Goal: Obtain resource: Obtain resource

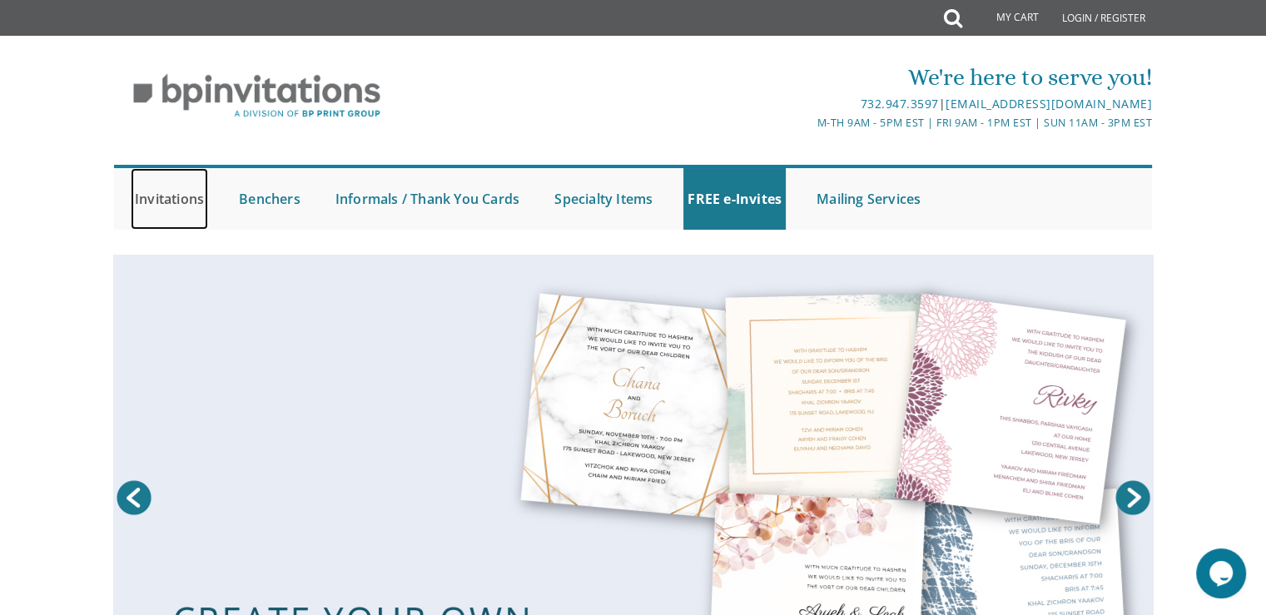
click at [169, 213] on link "Invitations" at bounding box center [169, 199] width 77 height 62
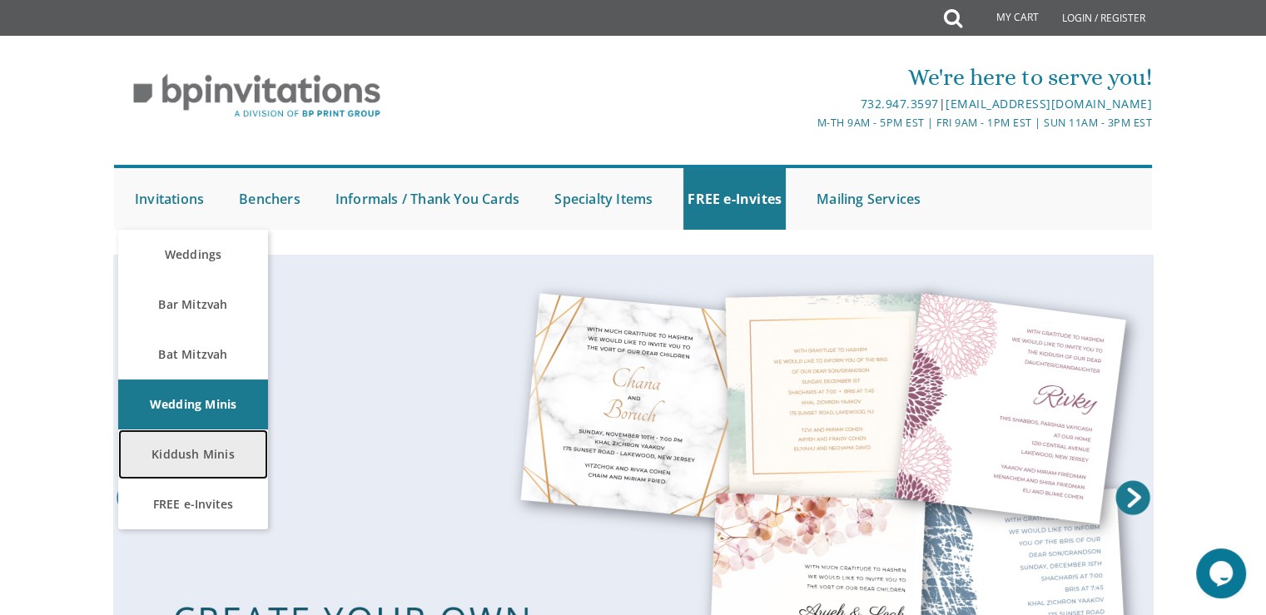
click at [169, 452] on link "Kiddush Minis" at bounding box center [193, 454] width 150 height 50
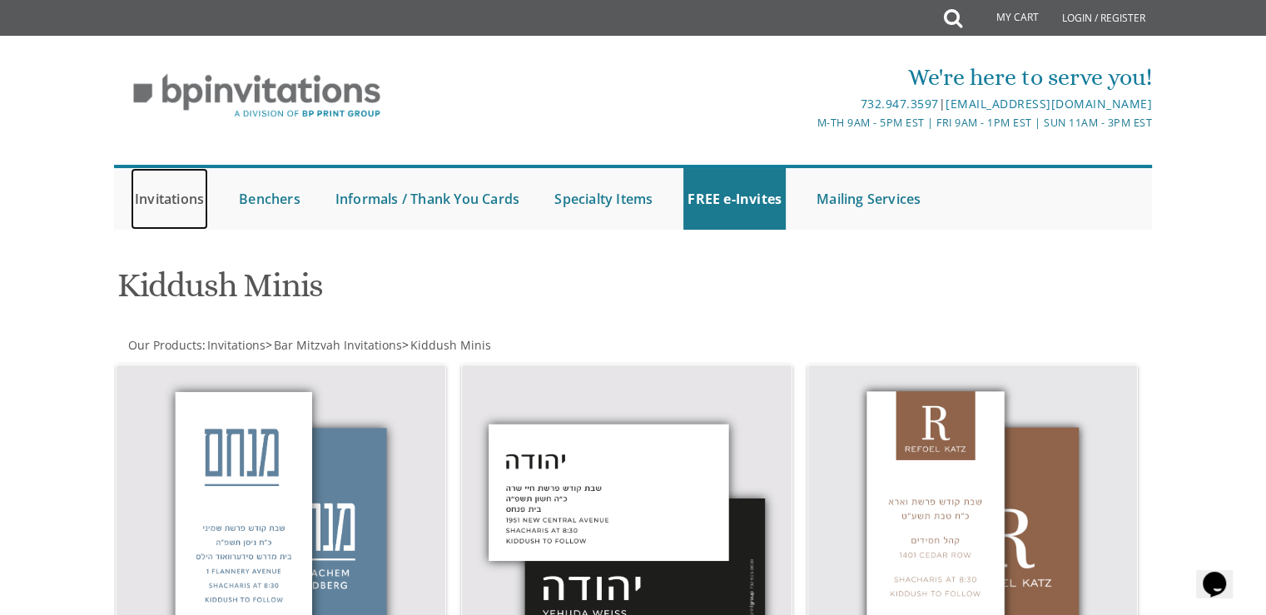
click at [178, 208] on link "Invitations" at bounding box center [169, 199] width 77 height 62
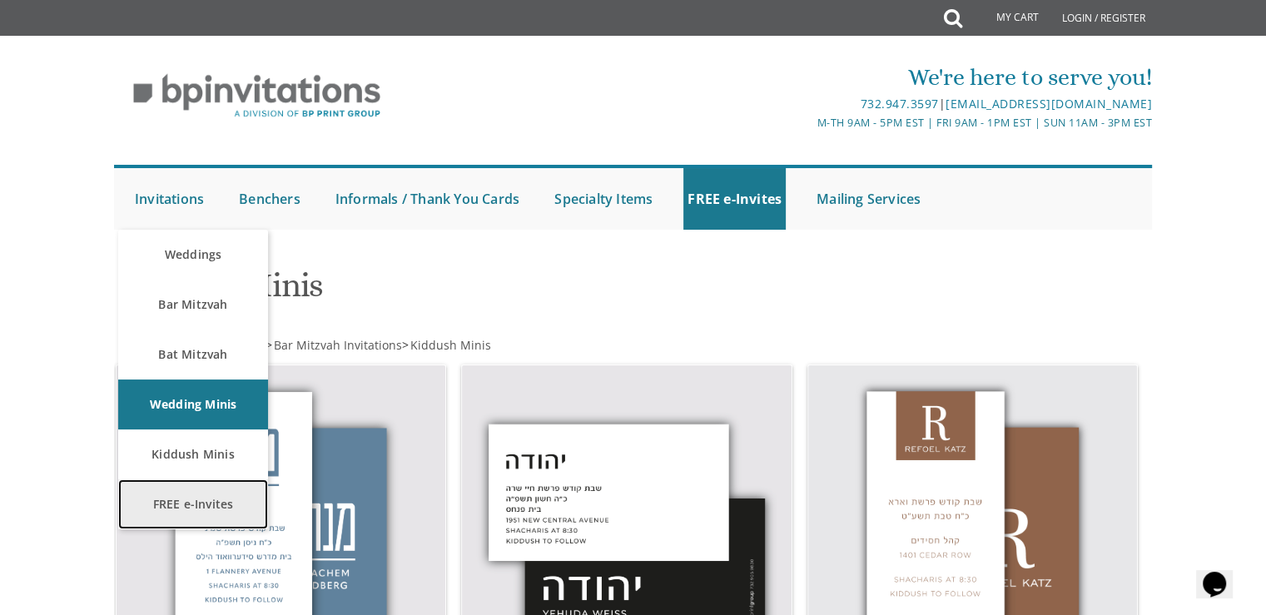
click at [161, 519] on link "FREE e-Invites" at bounding box center [193, 504] width 150 height 50
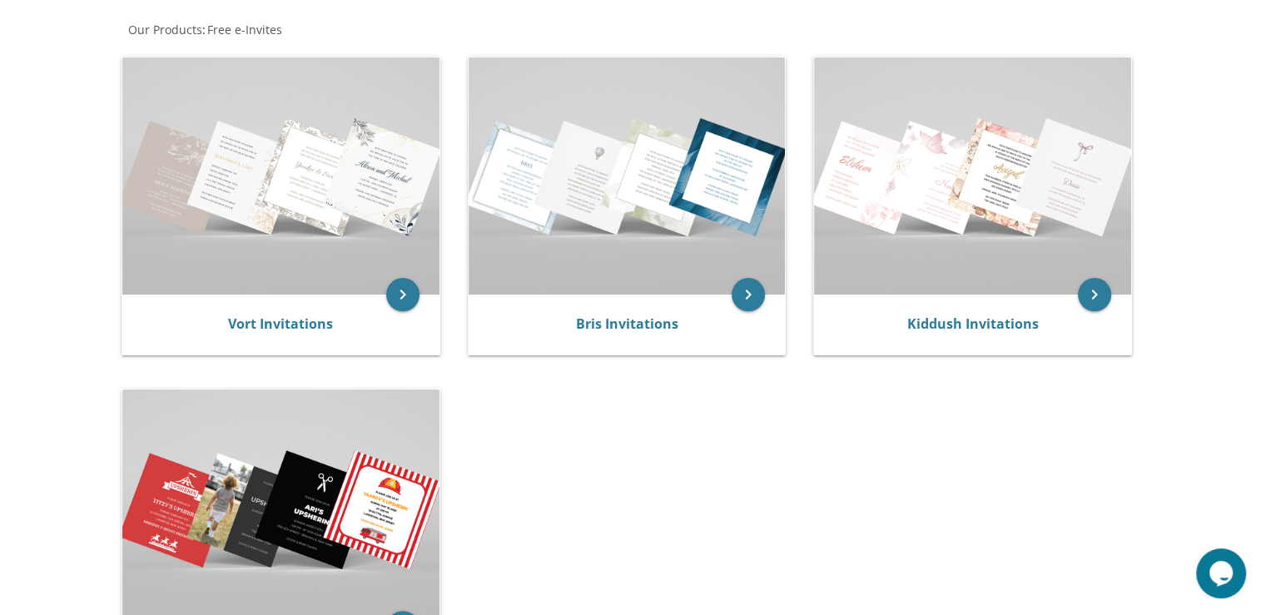
scroll to position [320, 0]
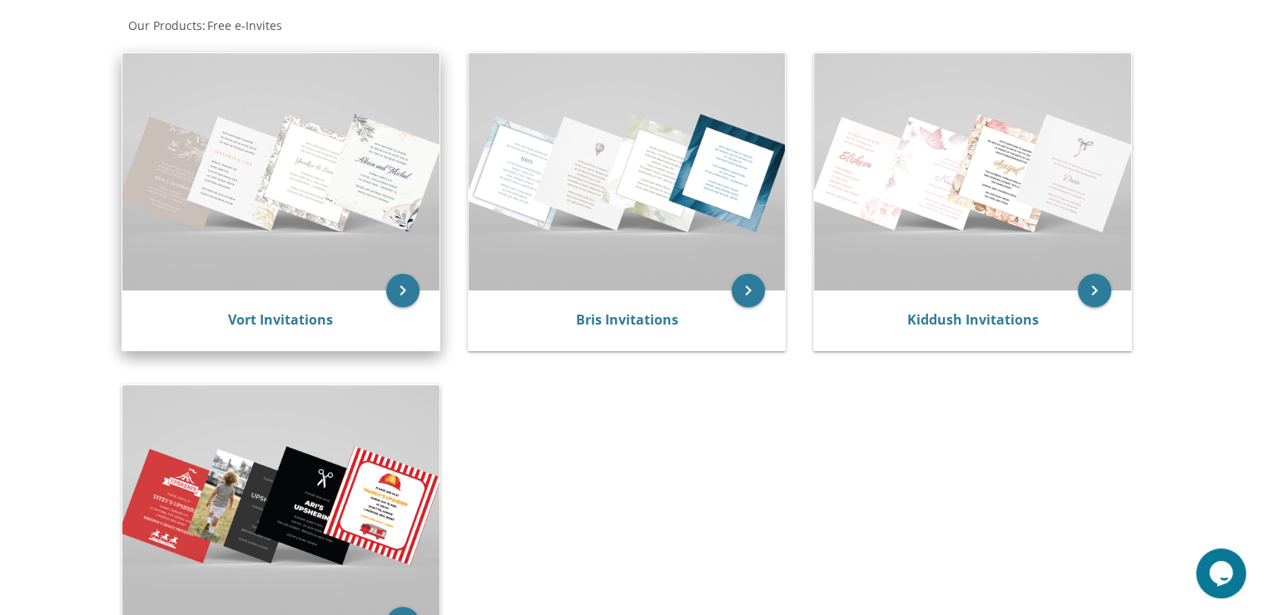
click at [191, 236] on img at bounding box center [280, 171] width 317 height 237
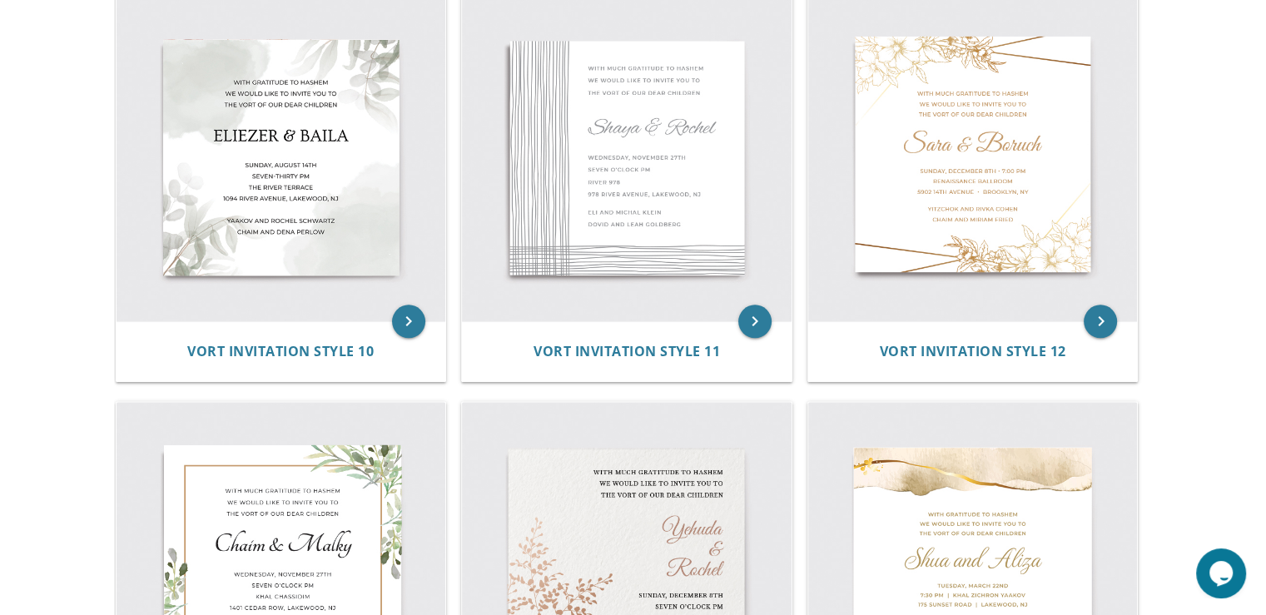
scroll to position [1609, 0]
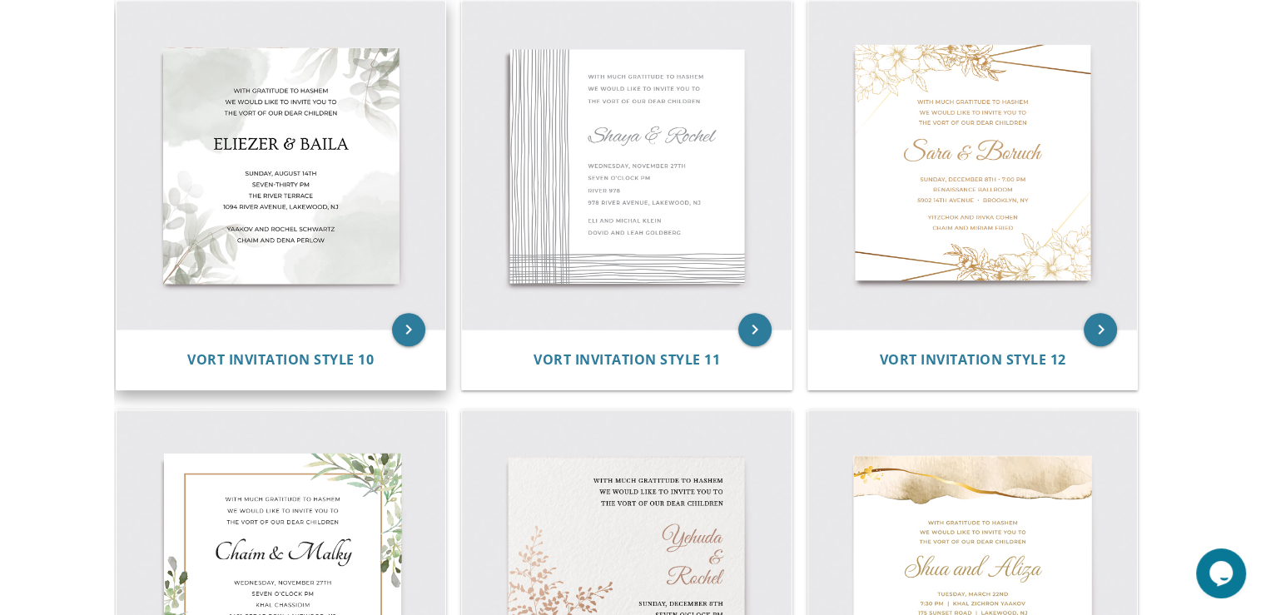
click at [190, 215] on img at bounding box center [282, 166] width 330 height 330
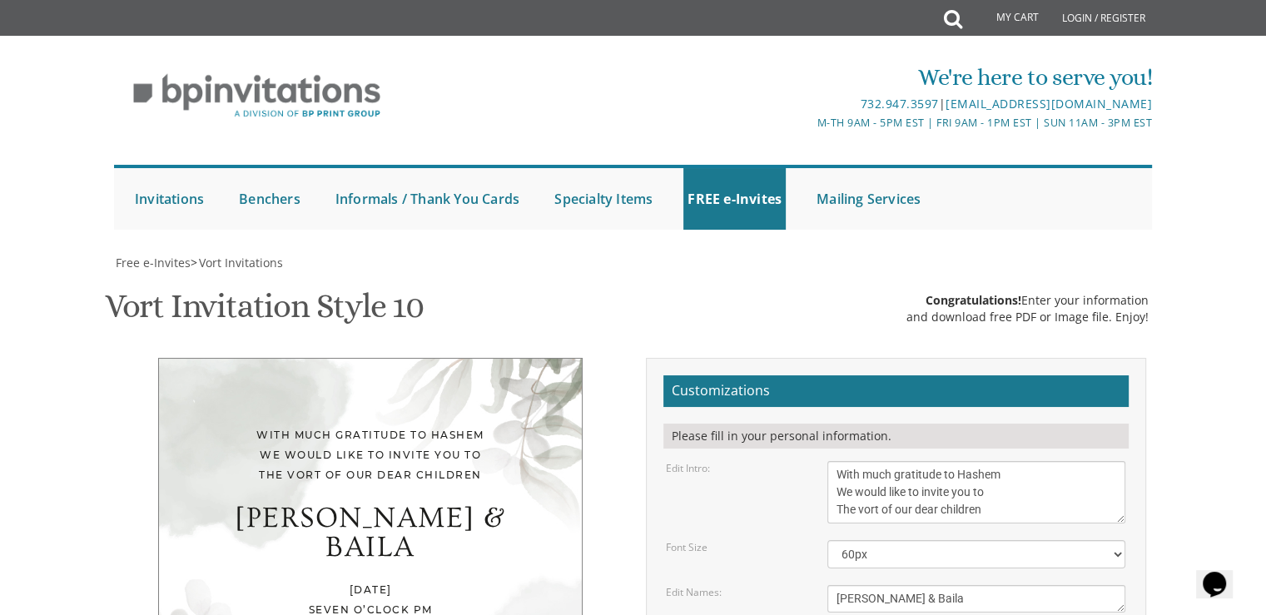
scroll to position [297, 0]
click at [1012, 461] on textarea "With much gratitude to Hashem We would like to invite you to The vort of our de…" at bounding box center [976, 492] width 298 height 62
type textarea "With much gratitude to Hashem Please join us for a kiddush in honor of"
click at [954, 585] on textarea "Eliezer & Baila" at bounding box center [976, 598] width 298 height 27
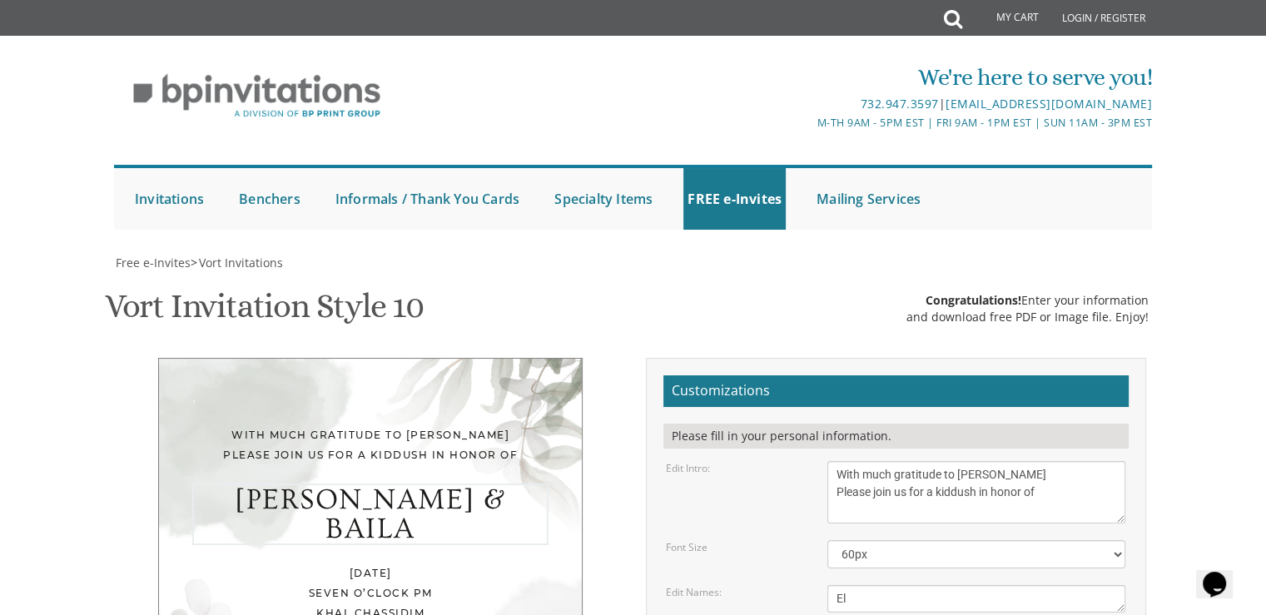
type textarea "E"
type textarea "M"
type textarea "Rachelli & Mendy"
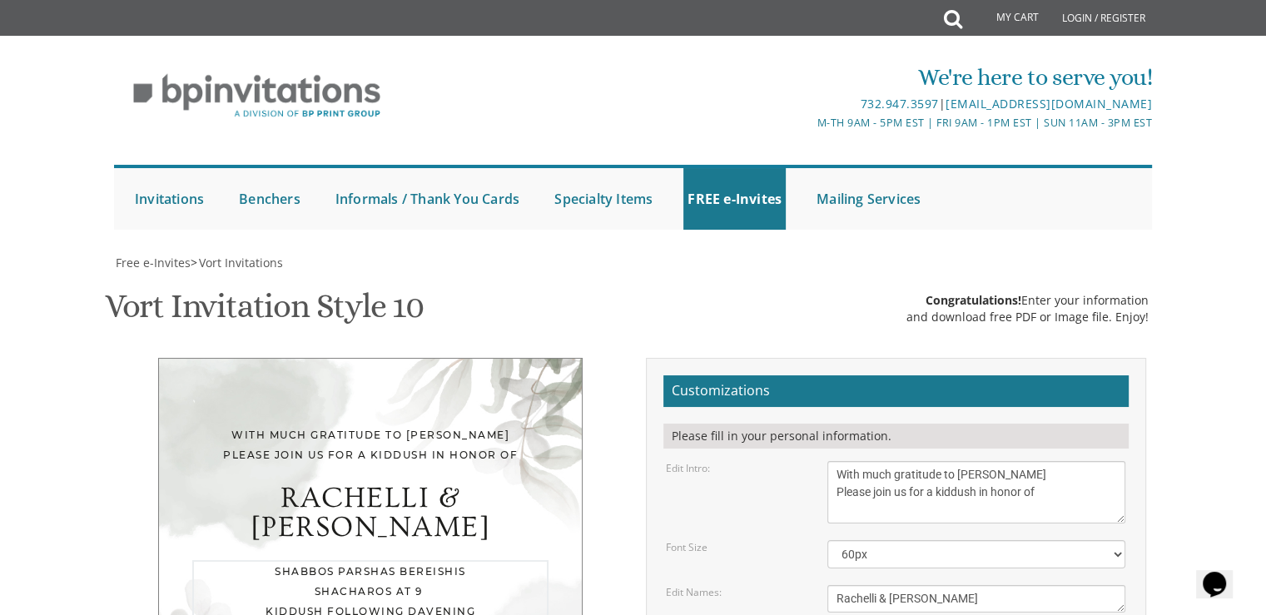
type textarea "Shabbos Parshas Bereishis Shacharos at 9 Kiddush following davening Ahavas Tora…"
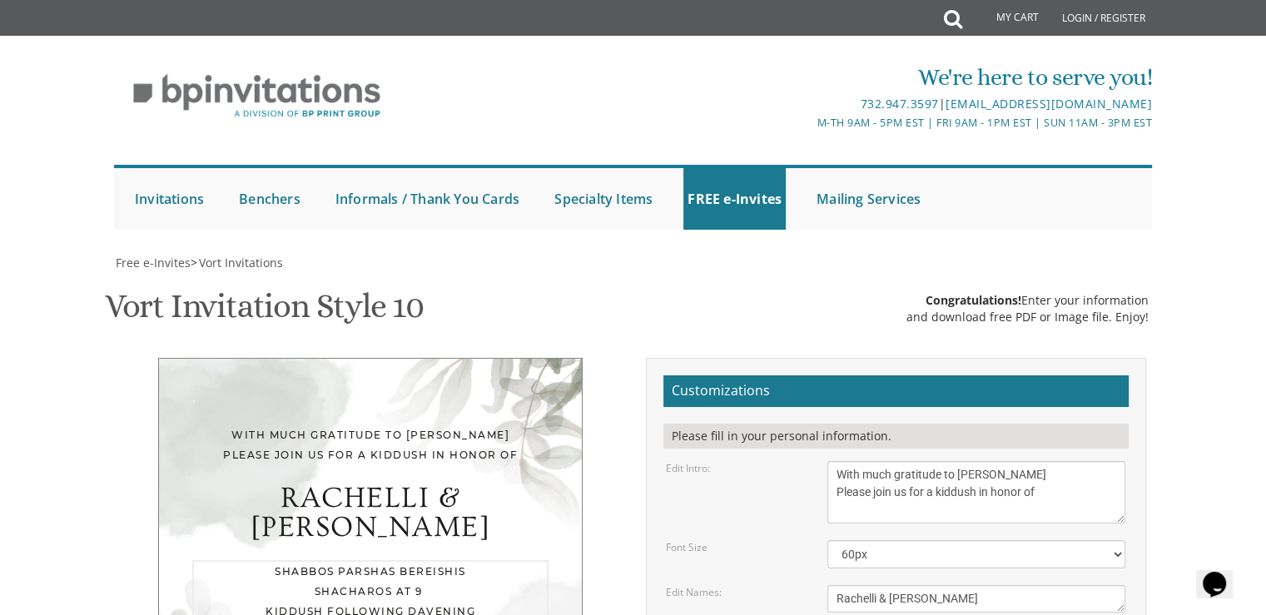
type textarea "Y"
type textarea "Rabbi Tzvi and Rivky Neuhaus"
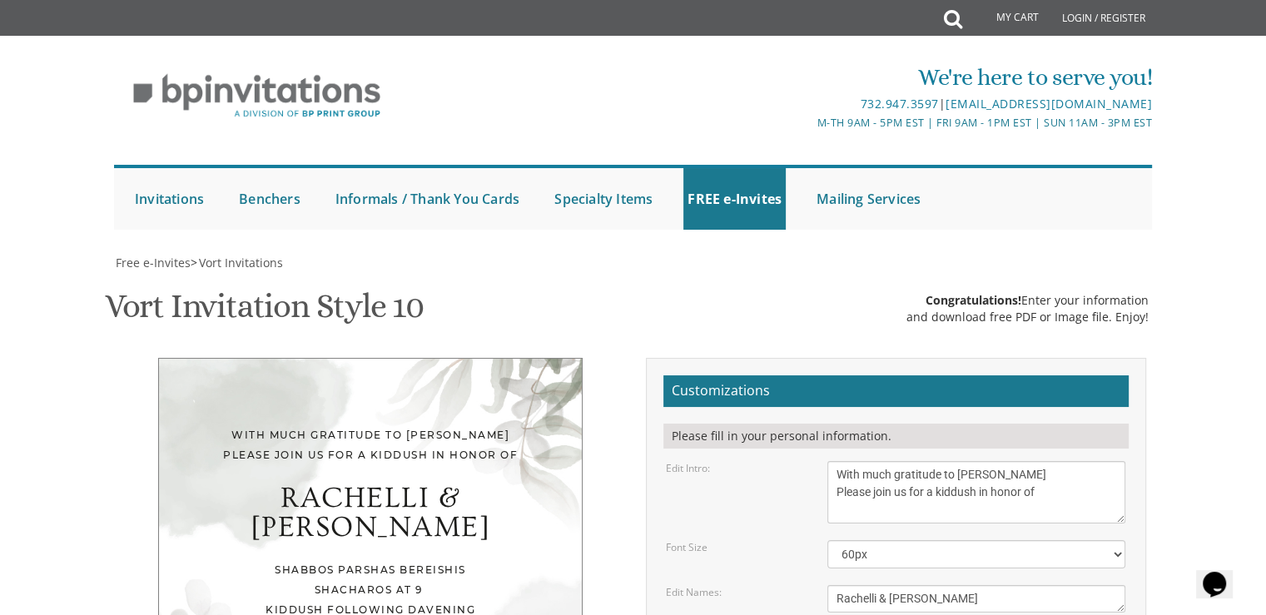
scroll to position [323, 0]
click at [1049, 461] on textarea "With much gratitude to Hashem We would like to invite you to The vort of our de…" at bounding box center [976, 492] width 298 height 62
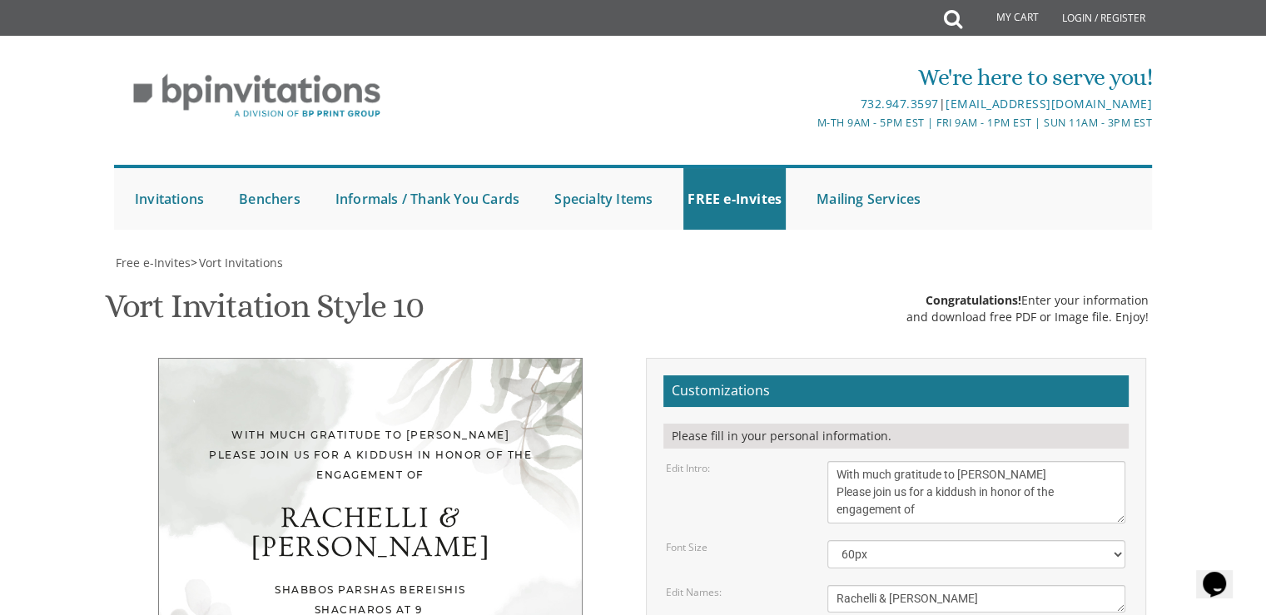
click at [1021, 461] on textarea "With much gratitude to Hashem We would like to invite you to The vort of our de…" at bounding box center [976, 492] width 298 height 62
type textarea "With much gratitude to Hashem Please join us for a kiddush in honor of the enga…"
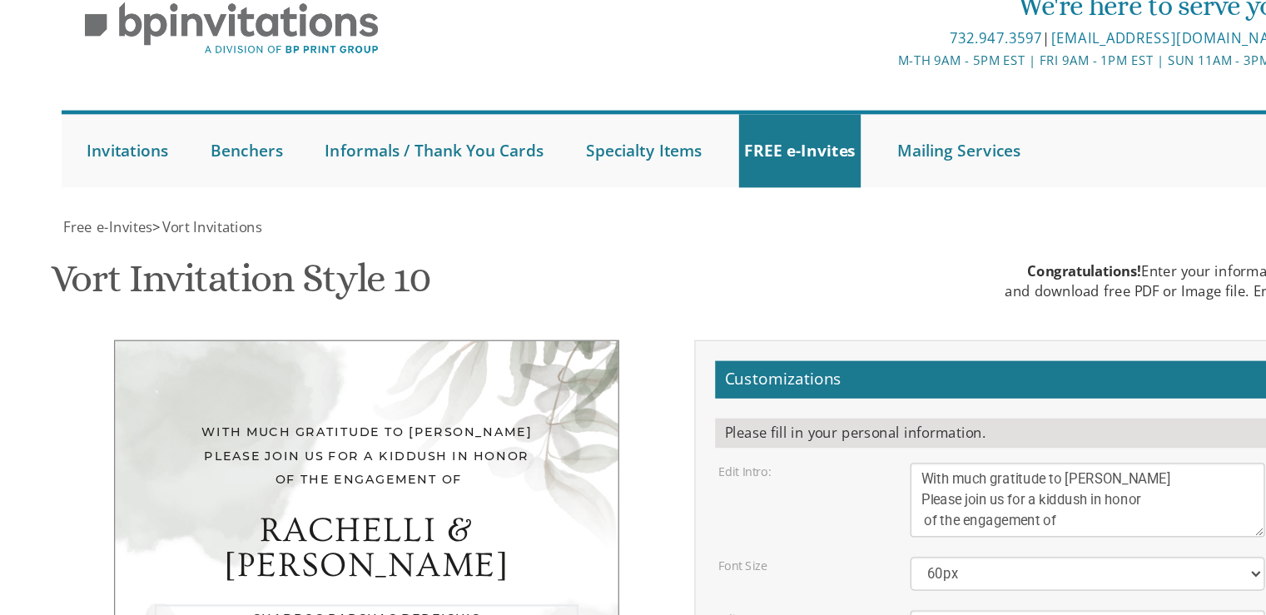
scroll to position [320, 0]
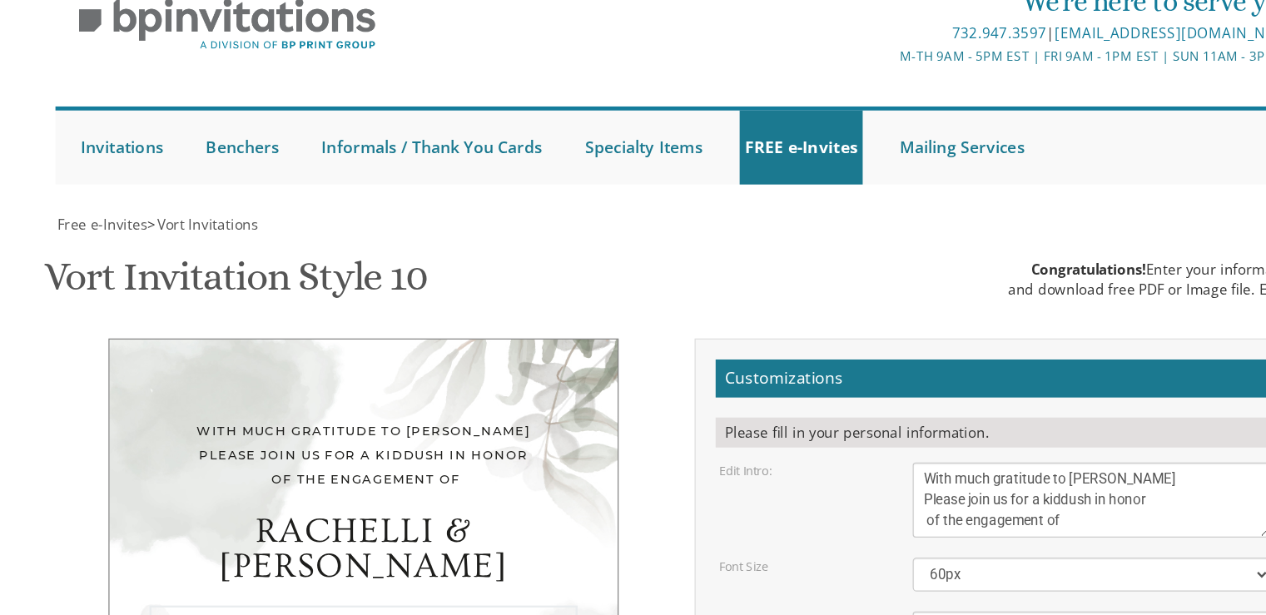
type textarea "Shabbos Parshas Bereishis Shacharis at 9:00 AM Kiddush following davening Ahava…"
click at [894, 461] on textarea "With much gratitude to Hashem We would like to invite you to The vort of our de…" at bounding box center [976, 492] width 298 height 62
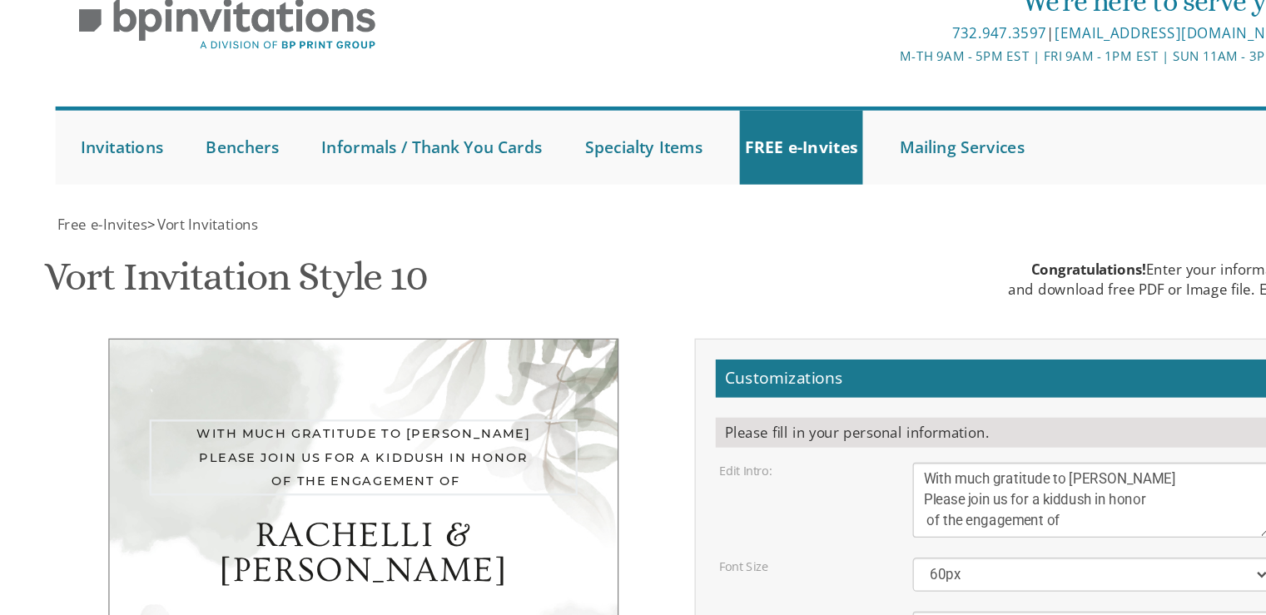
click at [919, 461] on textarea "With much gratitude to Hashem We would like to invite you to The vort of our de…" at bounding box center [976, 492] width 298 height 62
click at [918, 461] on textarea "With much gratitude to Hashem We would like to invite you to The vort of our de…" at bounding box center [976, 492] width 298 height 62
click at [928, 461] on textarea "With much gratitude to Hashem We would like to invite you to The vort of our de…" at bounding box center [976, 492] width 298 height 62
click at [1025, 461] on textarea "With much gratitude to Hashem We would like to invite you to The vort of our de…" at bounding box center [976, 492] width 298 height 62
click at [975, 461] on textarea "With much gratitude to Hashem We would like to invite you to The vort of our de…" at bounding box center [976, 492] width 298 height 62
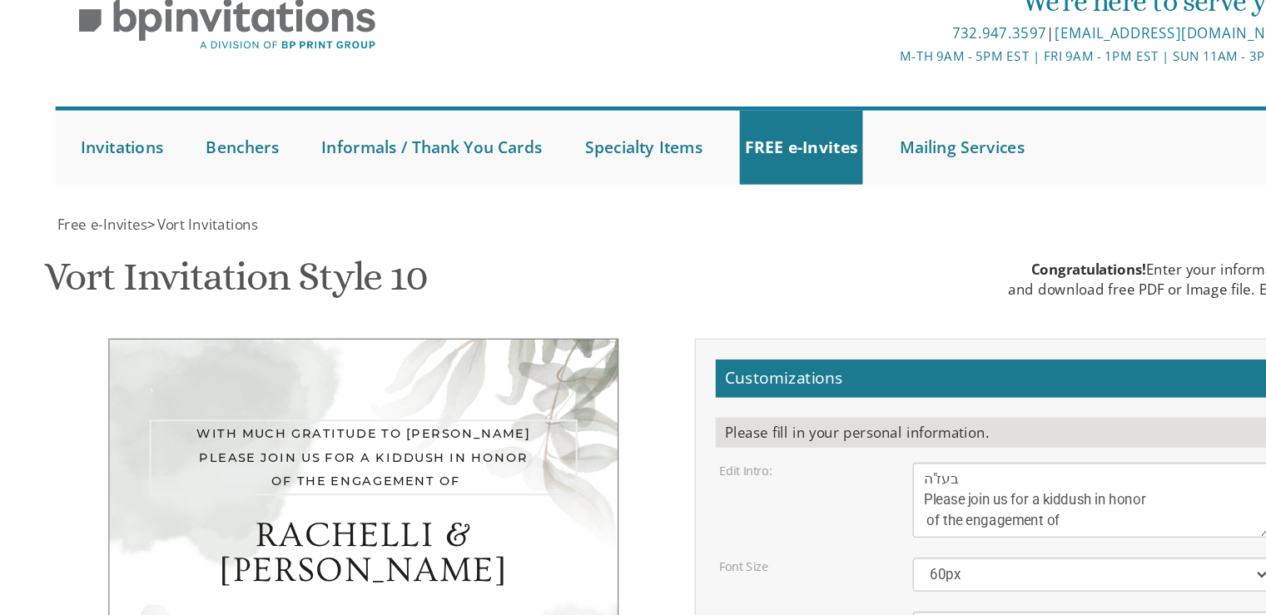
scroll to position [0, 0]
type textarea "בעז"ה Please join us for a kiddush in honor of the engagement of"
click at [959, 585] on textarea "Eliezer & Baila" at bounding box center [976, 598] width 298 height 27
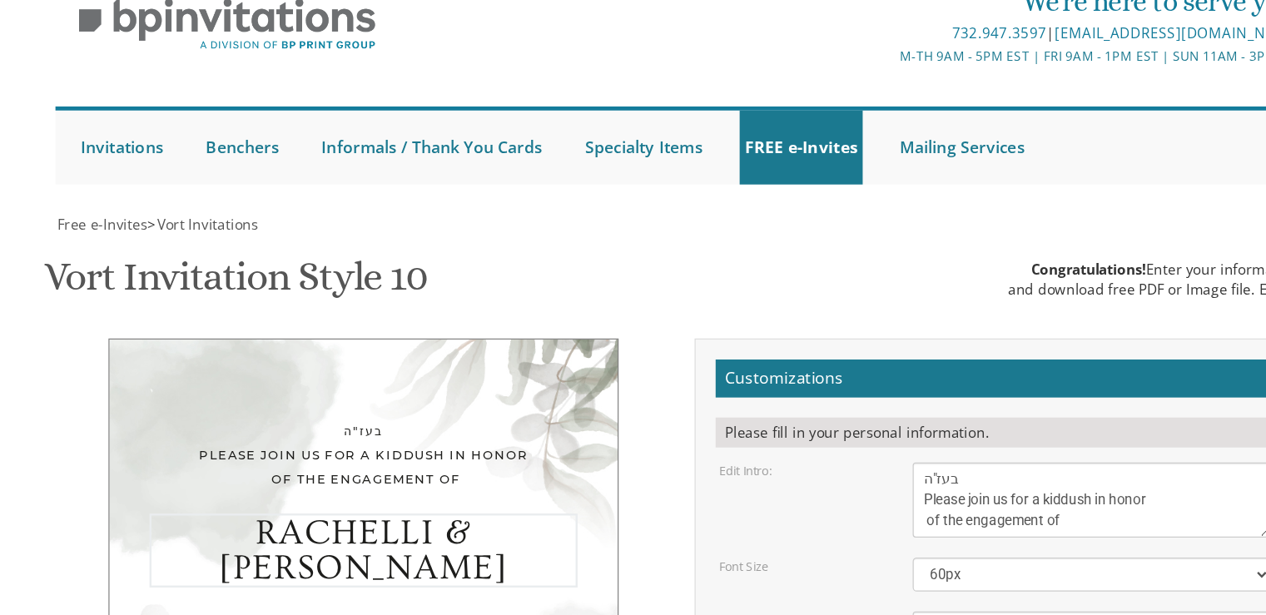
click at [374, 358] on div "בעז"ה Please join us for a kiddush in honor of the engagement of Rachelli & Men…" at bounding box center [370, 572] width 424 height 429
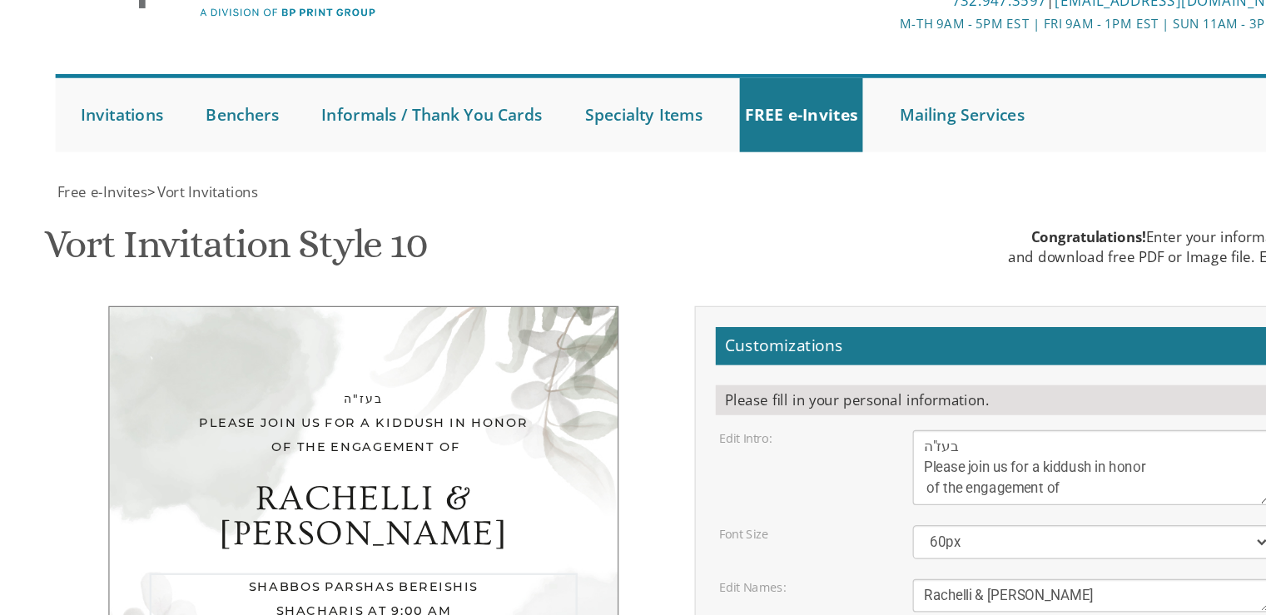
scroll to position [386, 0]
type textarea "Shabbos Parashas Bereishis Shacharis at 9:00 AM Kiddush following davening Ahav…"
type input "rachellineuhaus@gmail.com"
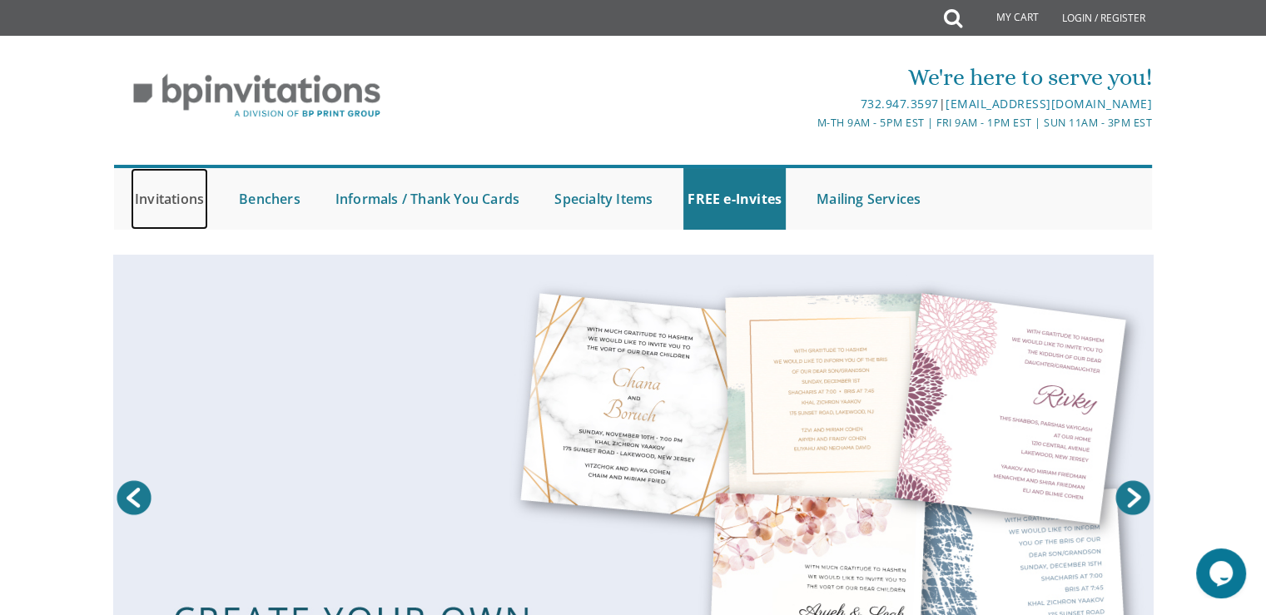
click at [166, 201] on link "Invitations" at bounding box center [169, 199] width 77 height 62
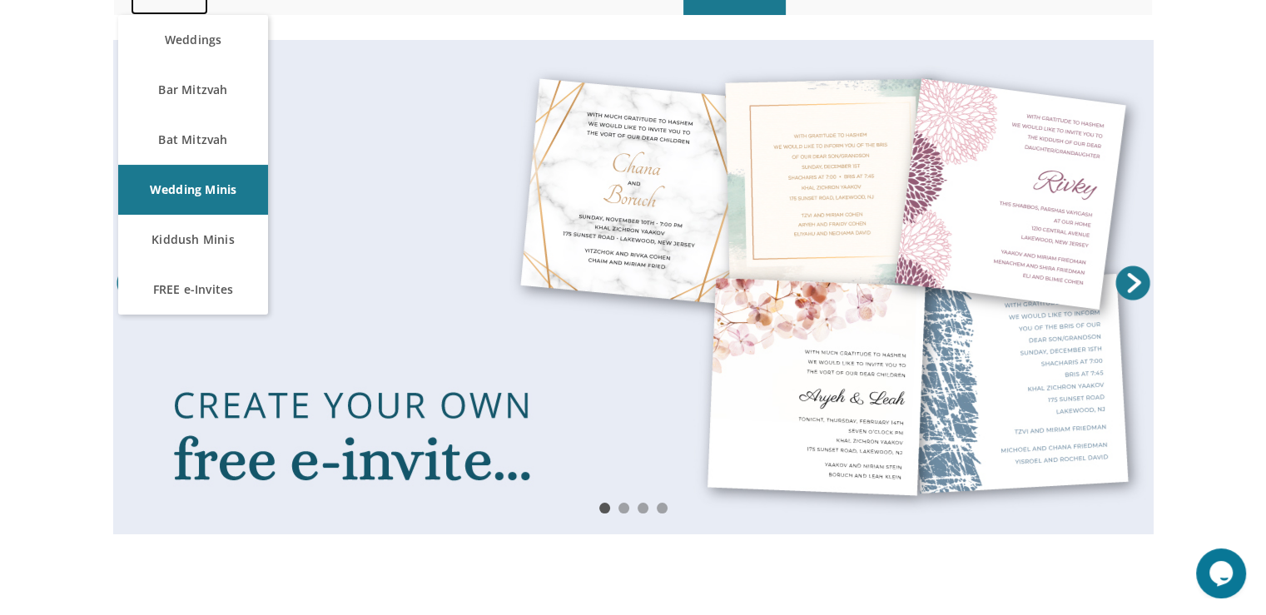
scroll to position [214, 0]
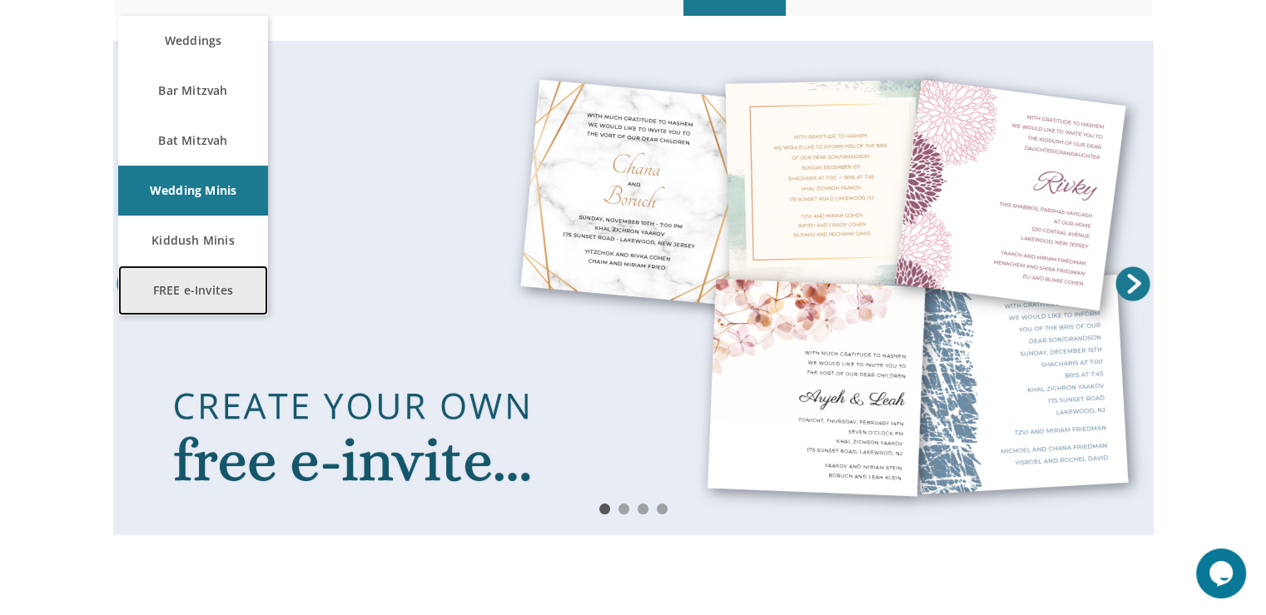
click at [161, 290] on link "FREE e-Invites" at bounding box center [193, 290] width 150 height 50
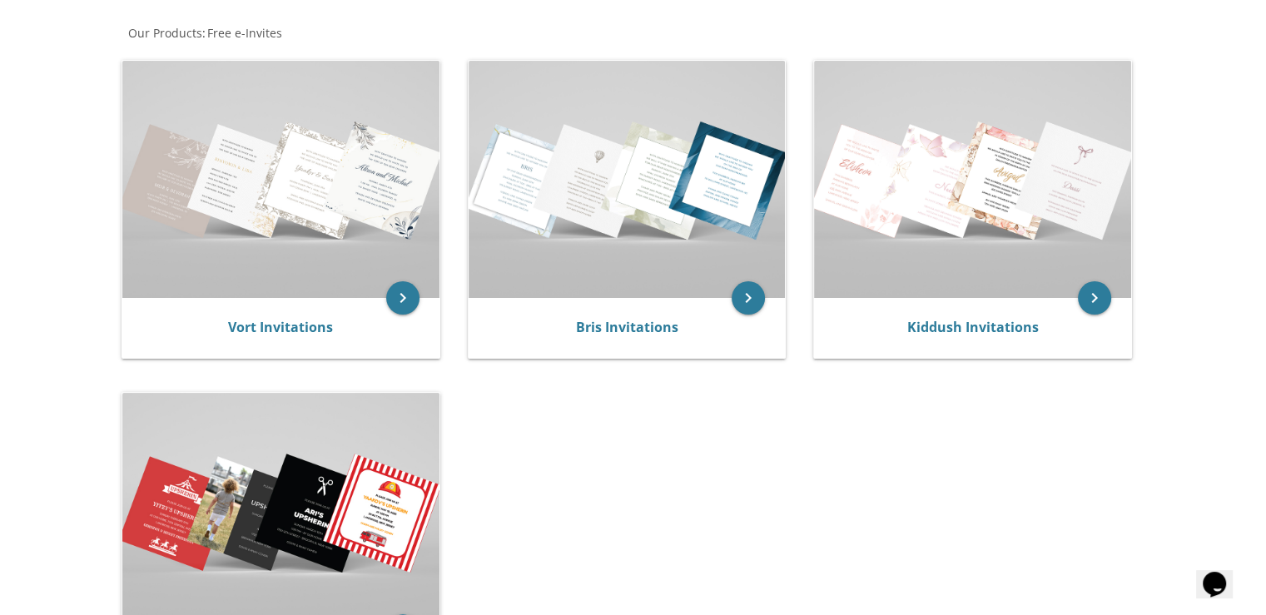
scroll to position [324, 0]
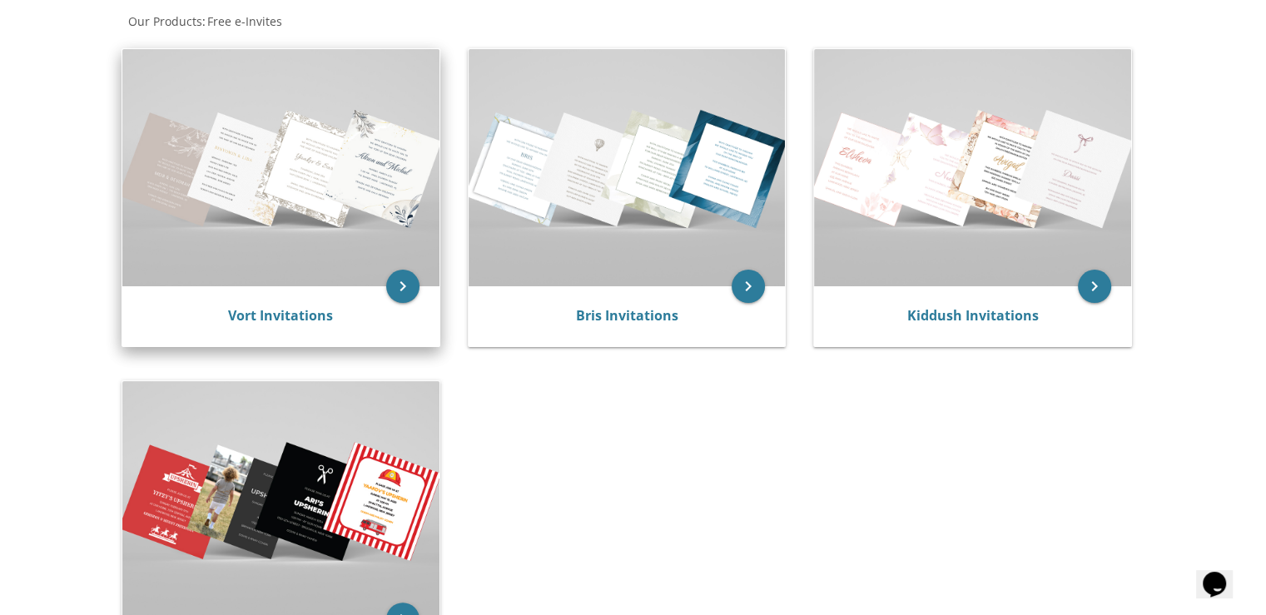
click at [201, 220] on img at bounding box center [280, 167] width 317 height 237
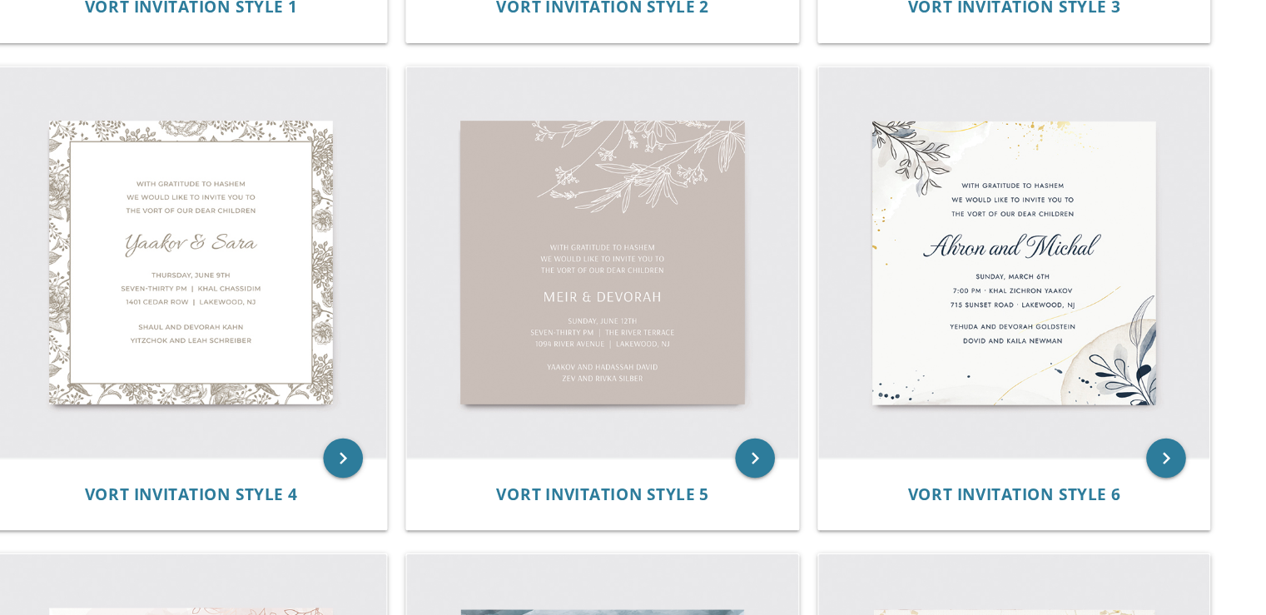
scroll to position [685, 0]
